Goal: Task Accomplishment & Management: Complete application form

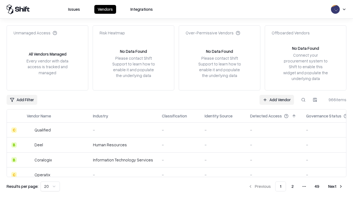
click at [276, 100] on link "Add Vendor" at bounding box center [276, 100] width 34 height 10
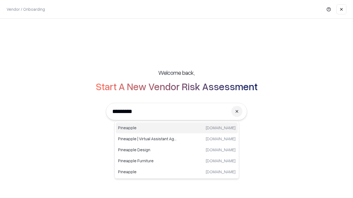
click at [177, 128] on div "Pineapple [DOMAIN_NAME]" at bounding box center [177, 128] width 122 height 11
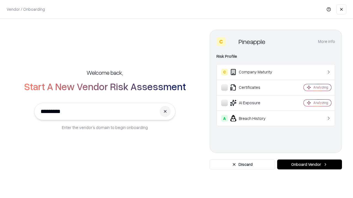
type input "*********"
click at [309, 165] on button "Onboard Vendor" at bounding box center [309, 165] width 65 height 10
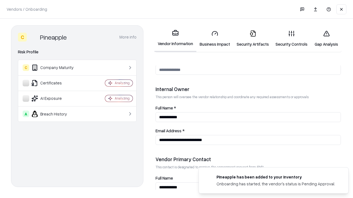
scroll to position [286, 0]
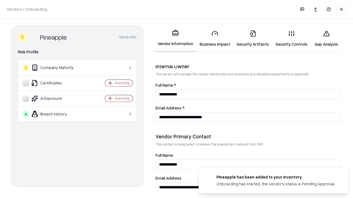
click at [215, 39] on link "Business Impact" at bounding box center [214, 39] width 37 height 26
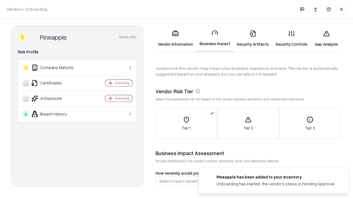
click at [252, 39] on link "Security Artifacts" at bounding box center [252, 39] width 39 height 26
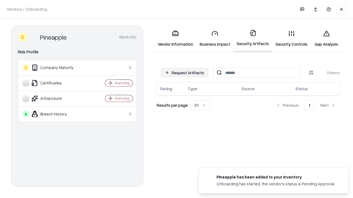
click at [184, 73] on button "Request Artifacts" at bounding box center [184, 73] width 48 height 10
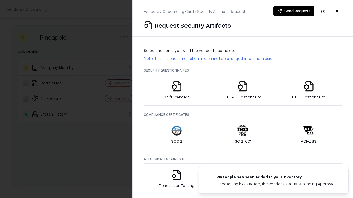
click at [176, 90] on icon "button" at bounding box center [176, 86] width 11 height 11
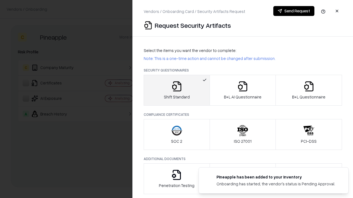
click at [294, 11] on button "Send Request" at bounding box center [293, 11] width 41 height 10
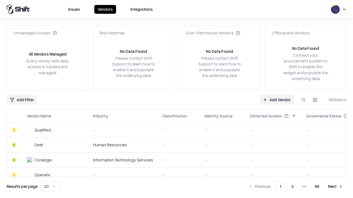
click at [303, 100] on button at bounding box center [303, 100] width 10 height 10
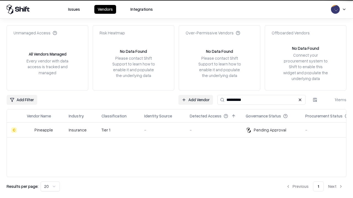
type input "*********"
click at [180, 130] on div "-" at bounding box center [162, 130] width 37 height 6
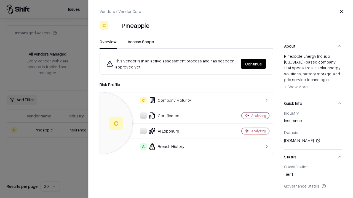
click at [253, 64] on button "Continue" at bounding box center [253, 64] width 25 height 10
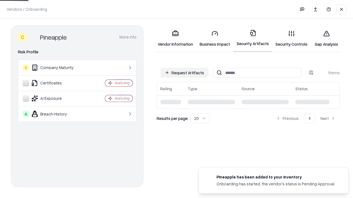
click at [291, 39] on link "Security Controls" at bounding box center [291, 39] width 39 height 26
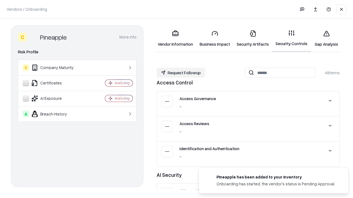
click at [181, 73] on button "Request Followup" at bounding box center [181, 73] width 49 height 10
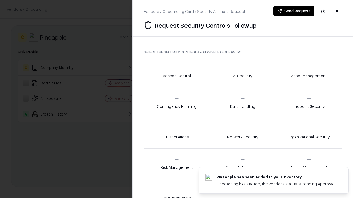
click at [176, 72] on div "Access Control" at bounding box center [177, 72] width 28 height 14
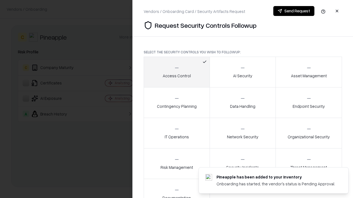
click at [294, 11] on button "Send Request" at bounding box center [293, 11] width 41 height 10
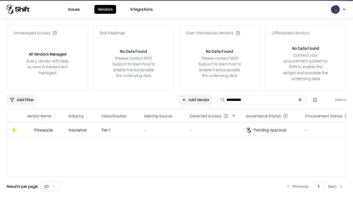
type input "*********"
click at [180, 130] on div "-" at bounding box center [162, 130] width 37 height 6
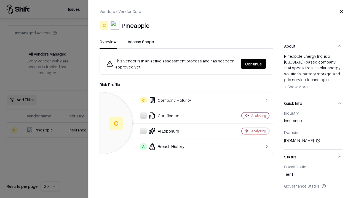
click at [253, 64] on button "Continue" at bounding box center [253, 64] width 25 height 10
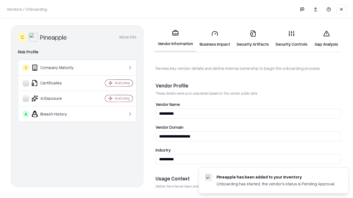
click at [326, 39] on link "Gap Analysis" at bounding box center [326, 39] width 31 height 26
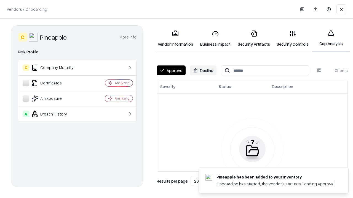
click at [171, 71] on button "Approve" at bounding box center [171, 71] width 29 height 10
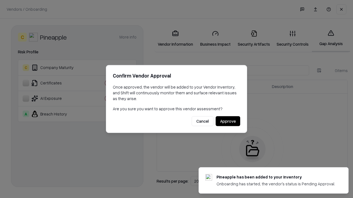
click at [228, 121] on button "Approve" at bounding box center [228, 122] width 25 height 10
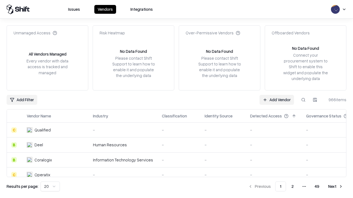
type input "*********"
click at [276, 100] on link "Add Vendor" at bounding box center [276, 100] width 34 height 10
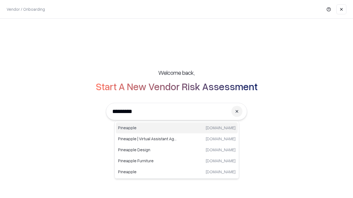
click at [177, 128] on div "Pineapple [DOMAIN_NAME]" at bounding box center [177, 128] width 122 height 11
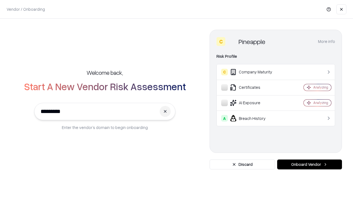
type input "*********"
click at [309, 165] on button "Onboard Vendor" at bounding box center [309, 165] width 65 height 10
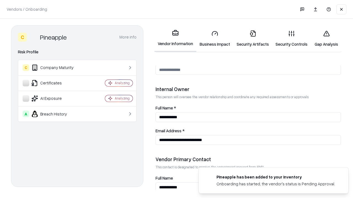
scroll to position [286, 0]
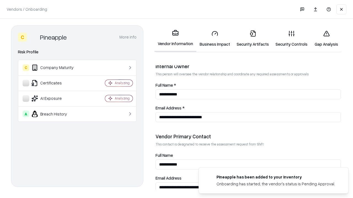
click at [326, 39] on link "Gap Analysis" at bounding box center [326, 39] width 31 height 26
